Goal: Task Accomplishment & Management: Use online tool/utility

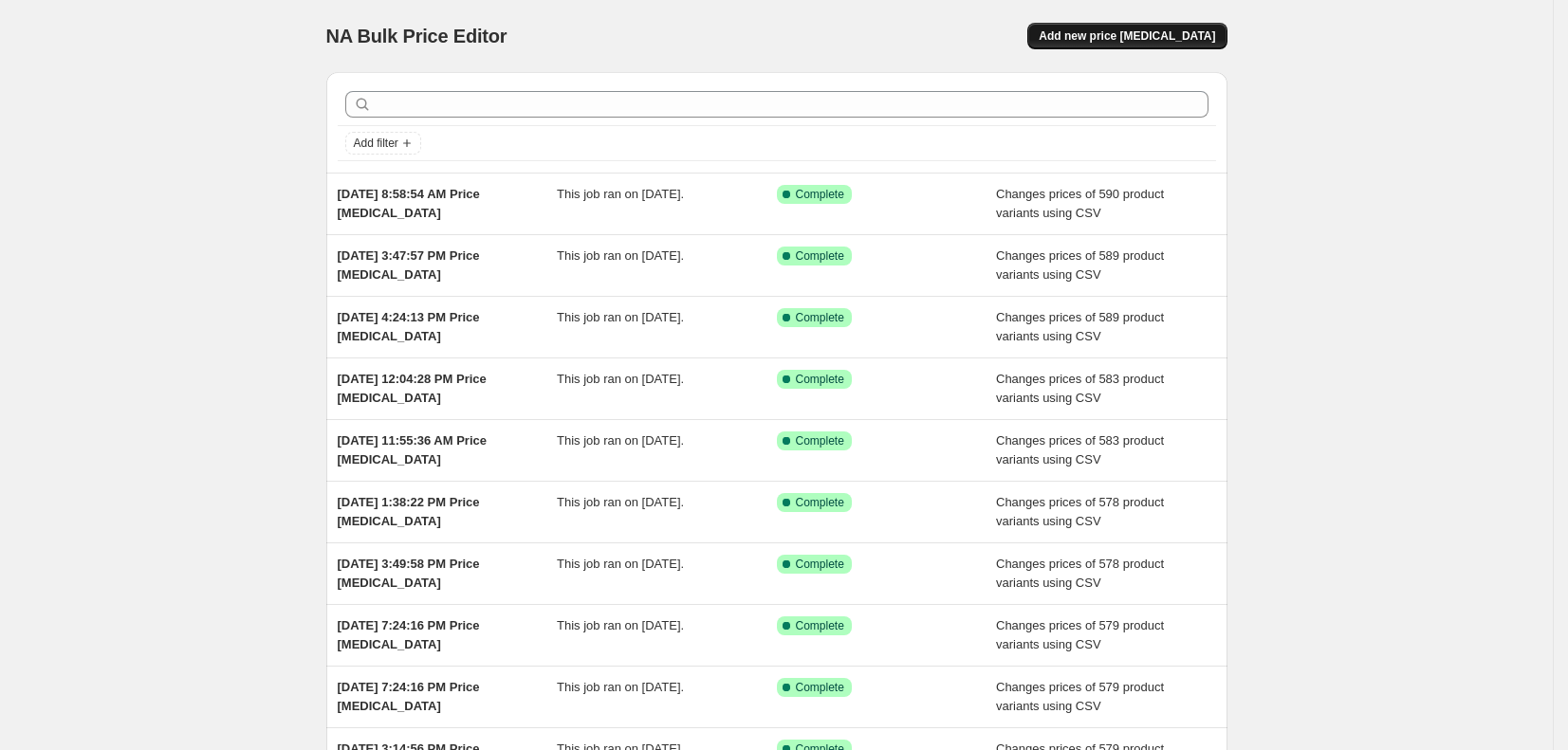
click at [1164, 36] on span "Add new price [MEDICAL_DATA]" at bounding box center [1127, 36] width 177 height 15
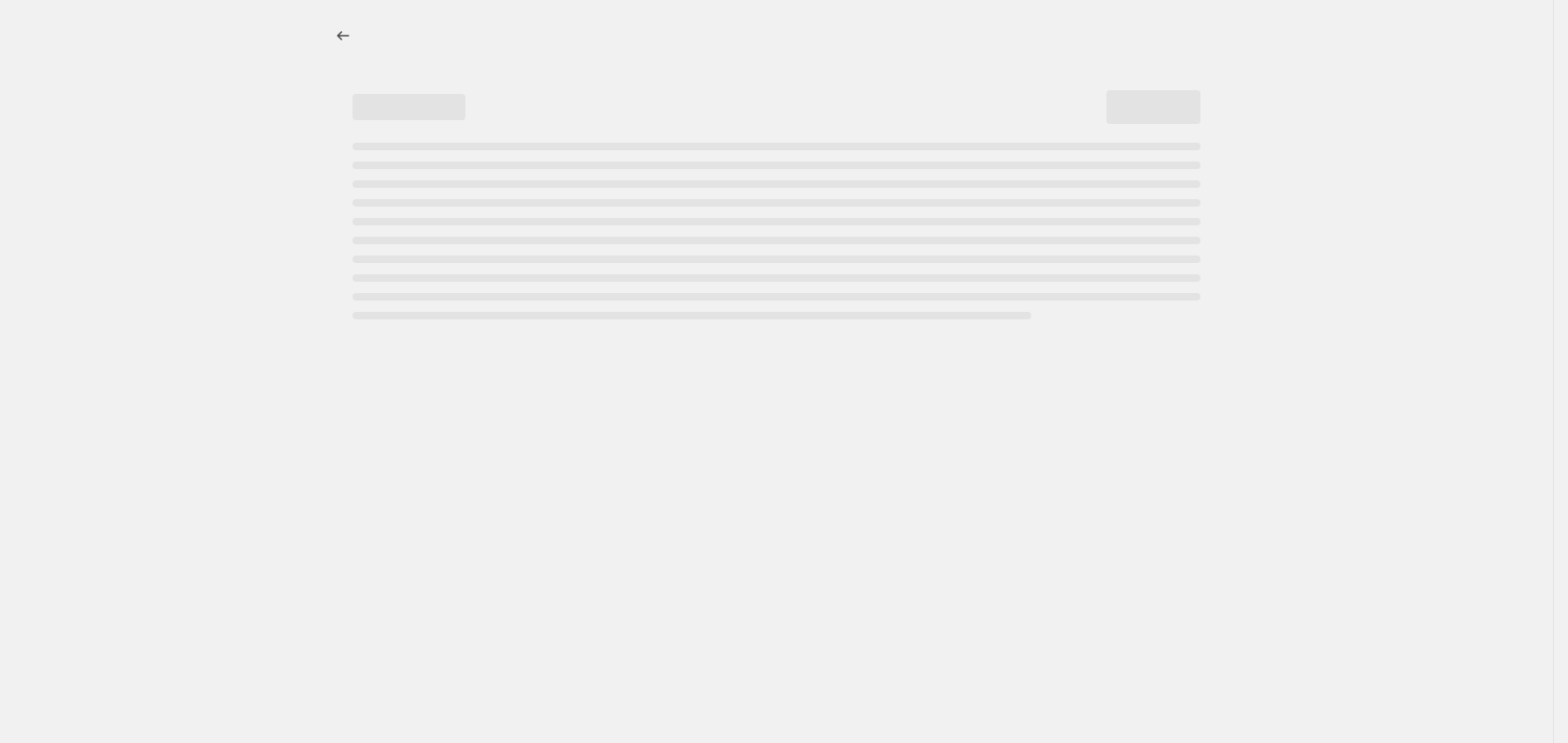
select select "percentage"
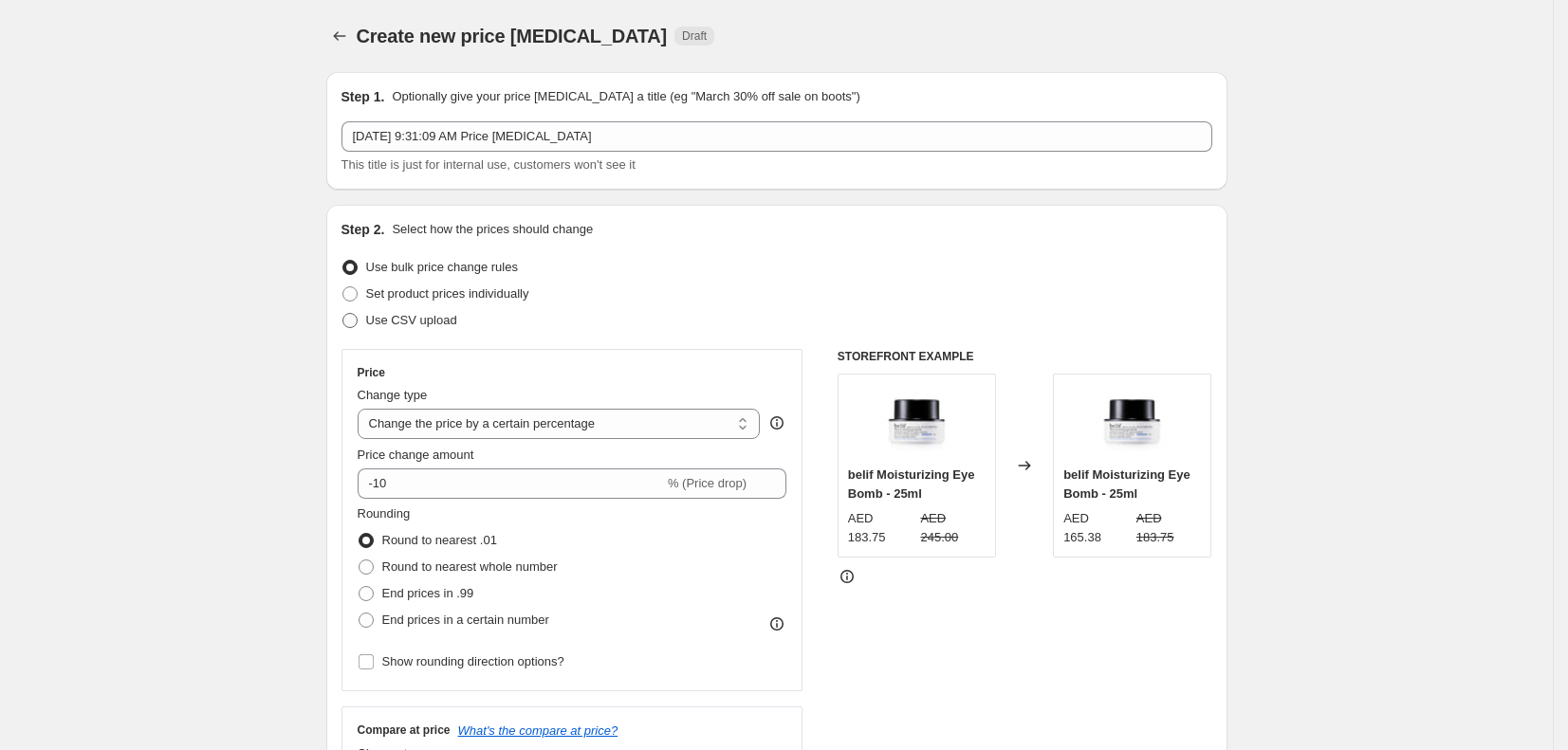
click at [432, 319] on span "Use CSV upload" at bounding box center [411, 320] width 91 height 14
click at [343, 314] on input "Use CSV upload" at bounding box center [342, 313] width 1 height 1
radio input "true"
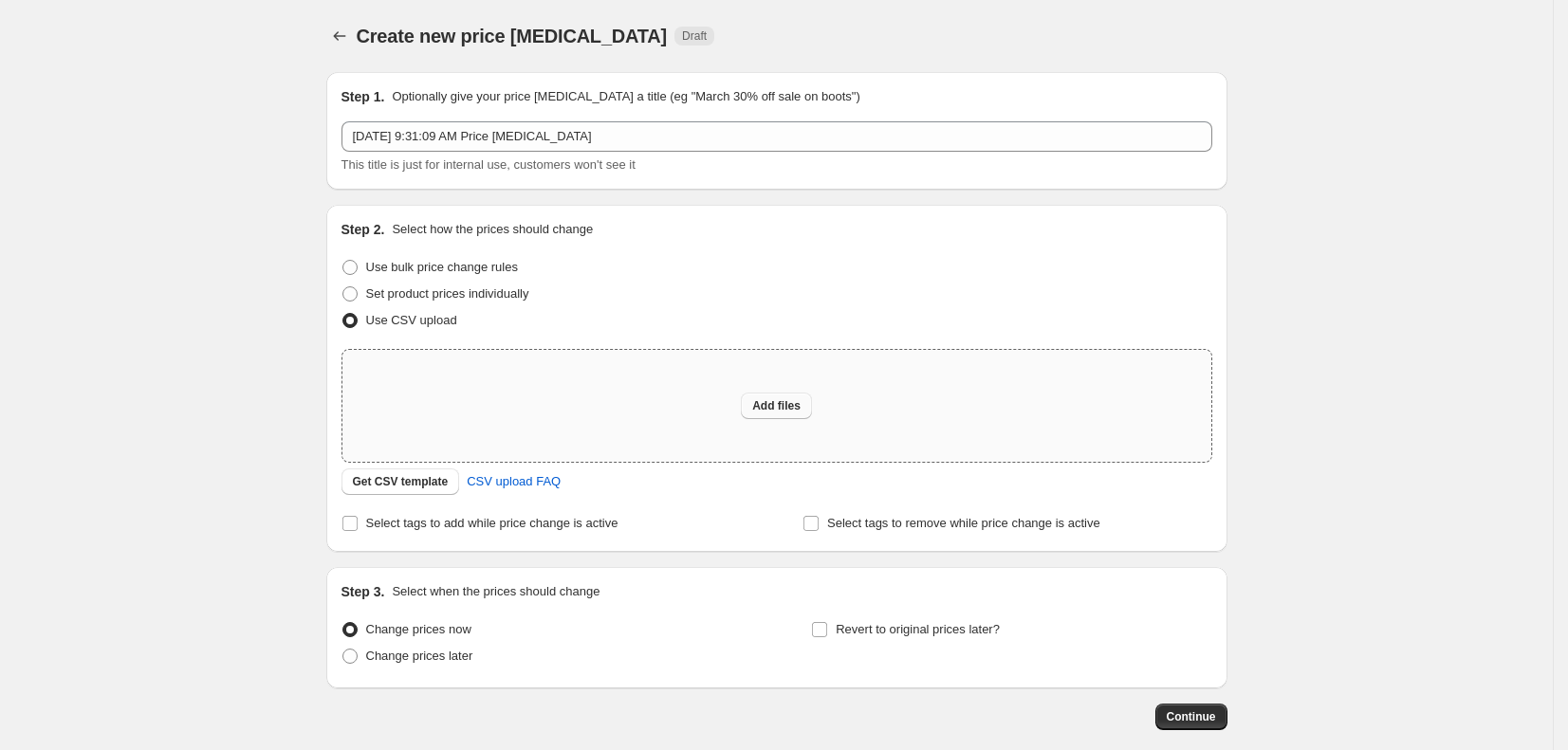
click at [801, 399] on span "Add files" at bounding box center [776, 406] width 49 height 15
type input "C:\fakepath\csv_template_user_8215.csv"
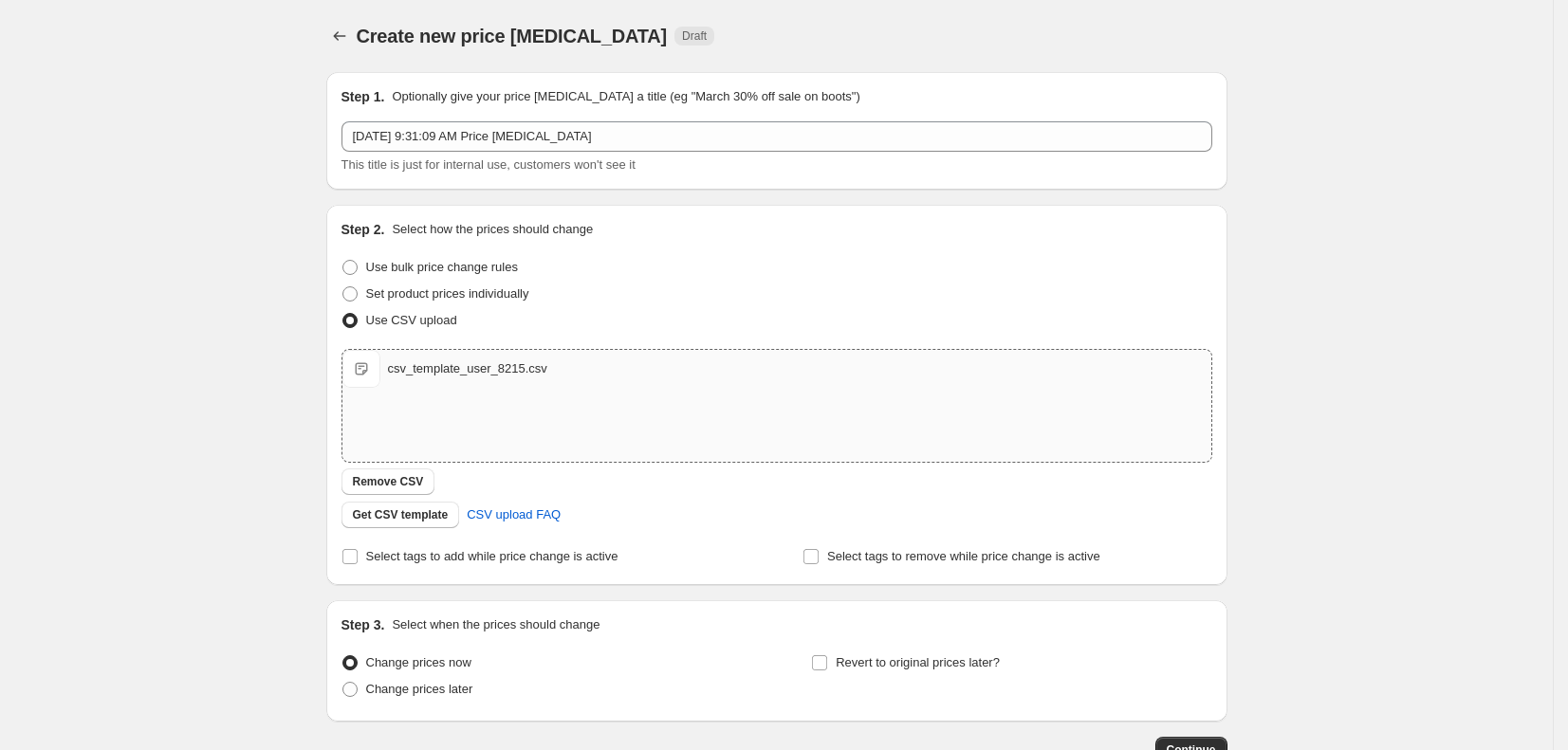
scroll to position [124, 0]
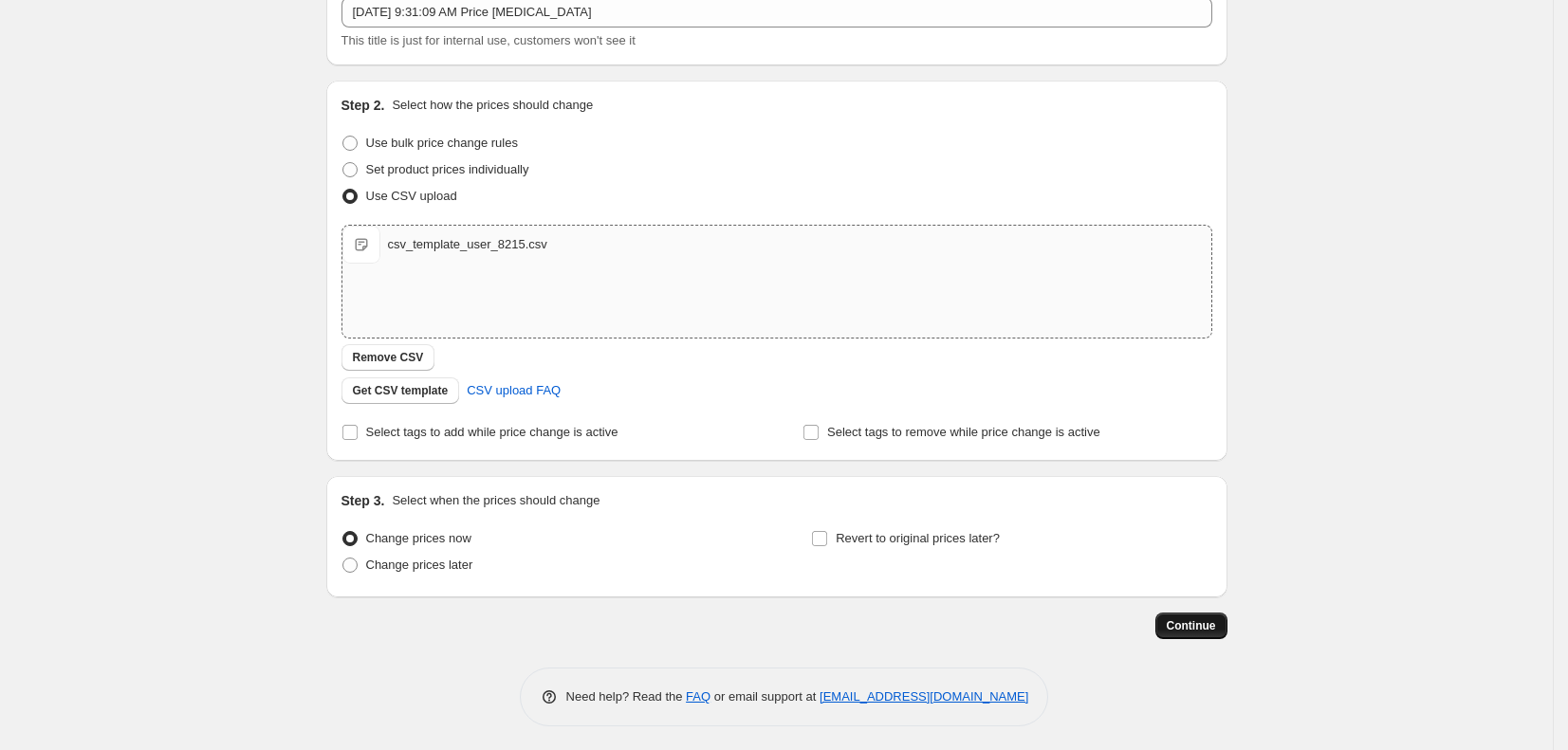
click at [1212, 621] on span "Continue" at bounding box center [1192, 626] width 50 height 15
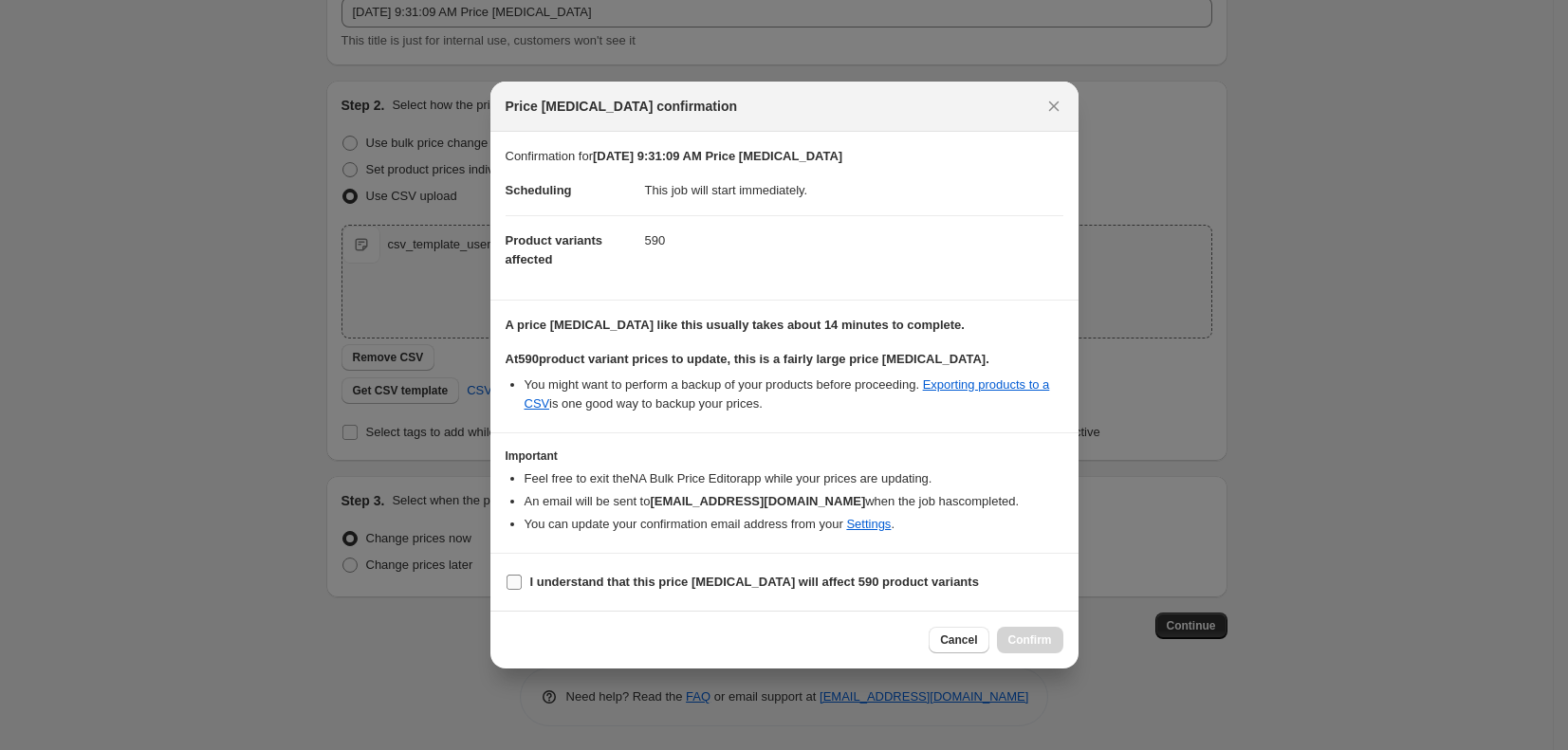
click at [523, 577] on label "I understand that this price [MEDICAL_DATA] will affect 590 product variants" at bounding box center [741, 583] width 473 height 27
click at [522, 577] on input "I understand that this price [MEDICAL_DATA] will affect 590 product variants" at bounding box center [514, 583] width 15 height 15
checkbox input "true"
click at [1030, 639] on span "Confirm" at bounding box center [1030, 640] width 44 height 15
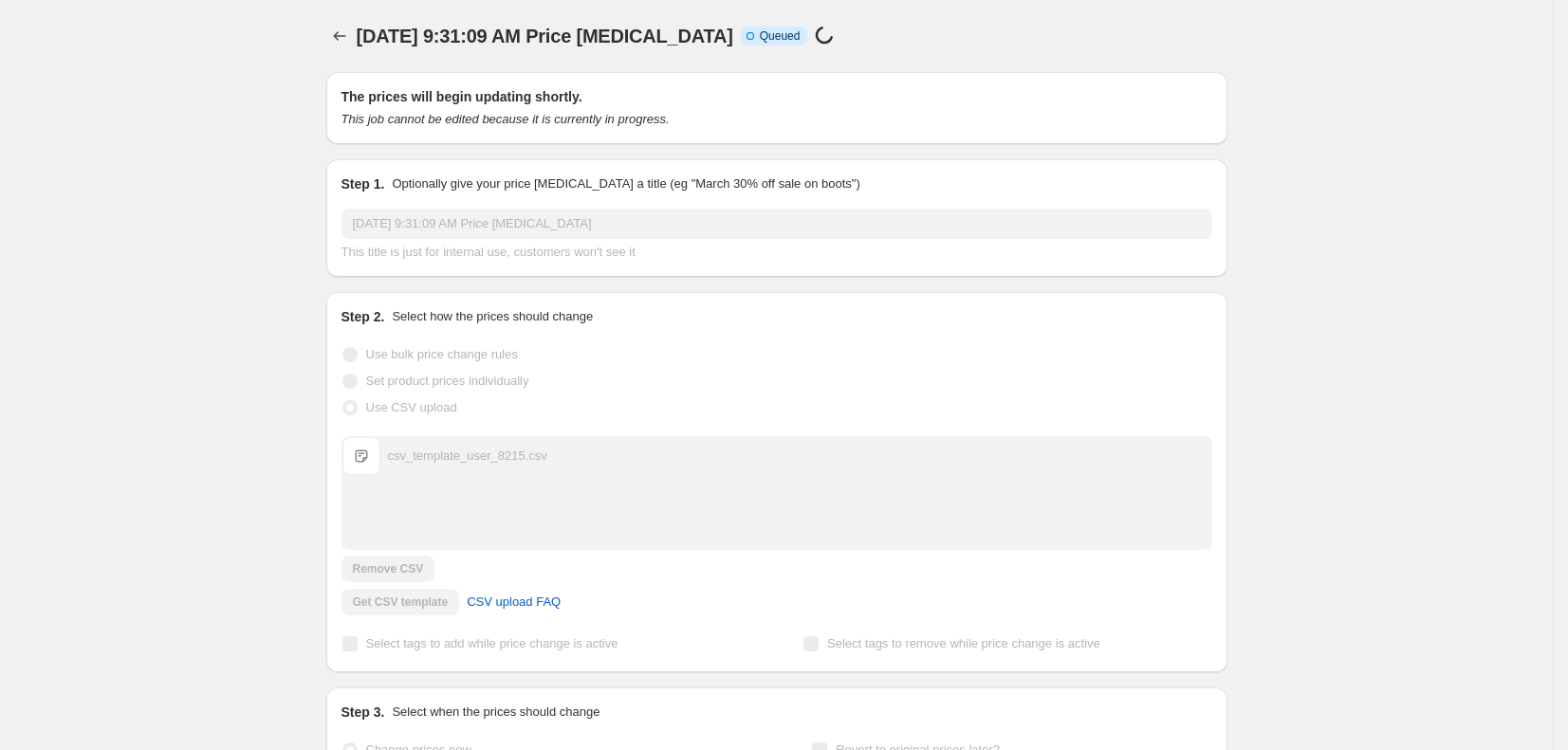
scroll to position [124, 0]
